Goal: Find specific page/section: Find specific page/section

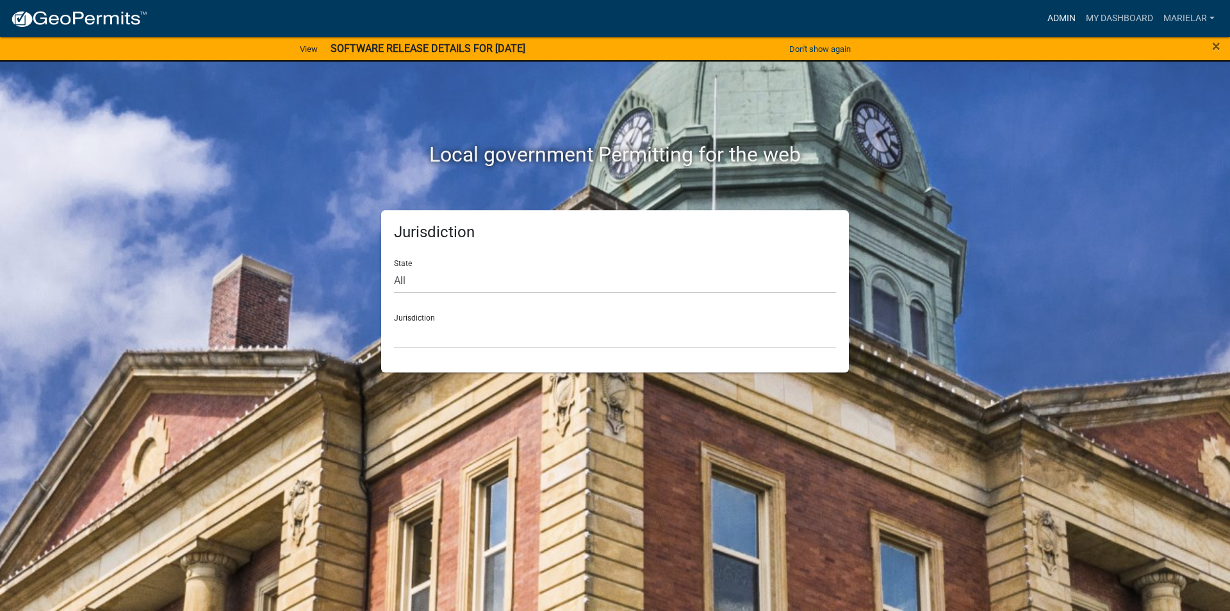
click at [1054, 13] on link "Admin" at bounding box center [1062, 18] width 38 height 24
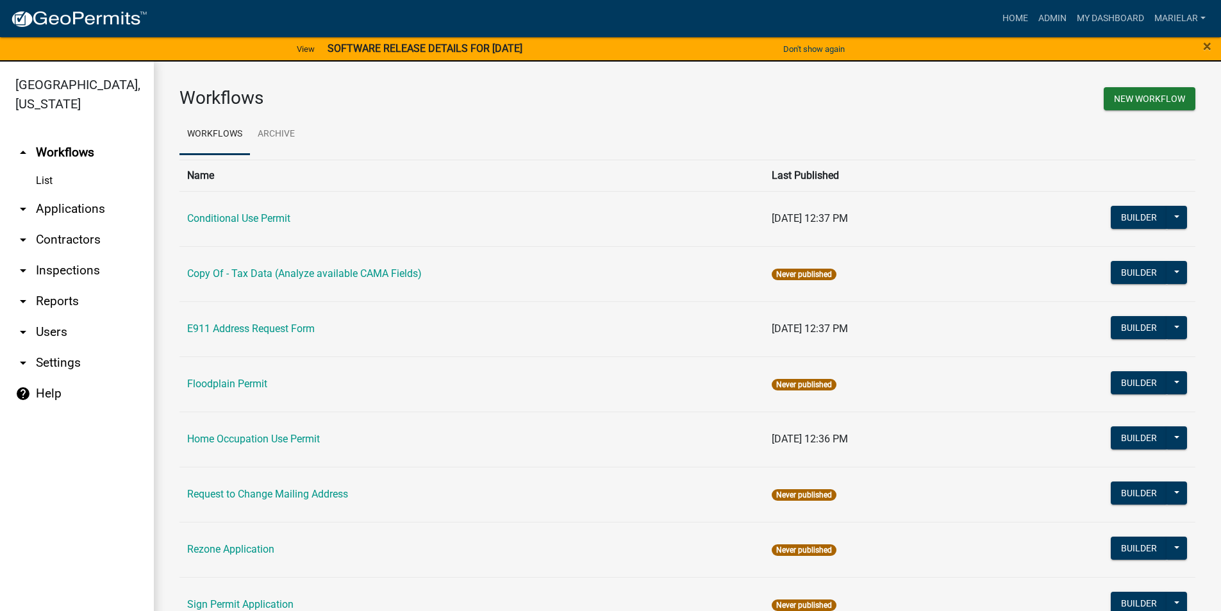
click at [23, 201] on icon "arrow_drop_down" at bounding box center [22, 208] width 15 height 15
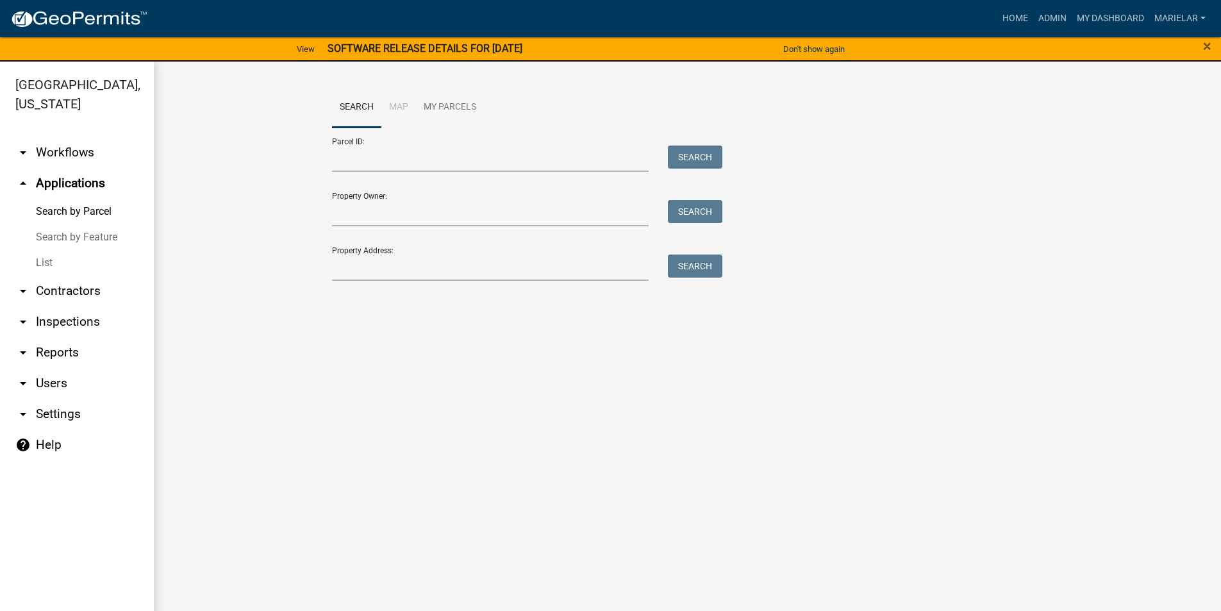
click at [46, 250] on link "List" at bounding box center [77, 263] width 154 height 26
